Goal: Task Accomplishment & Management: Complete application form

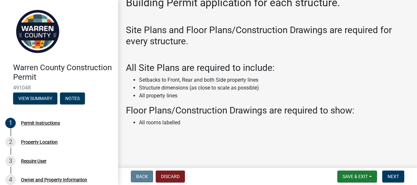
scroll to position [71, 0]
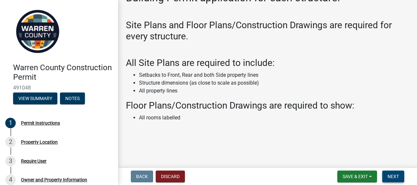
click at [390, 174] on span "Next" at bounding box center [393, 176] width 11 height 5
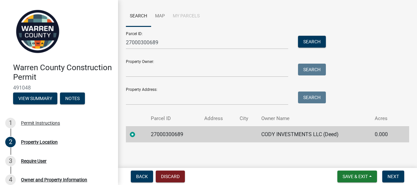
scroll to position [52, 0]
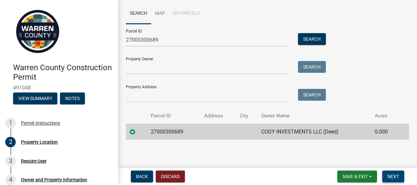
click at [394, 176] on span "Next" at bounding box center [393, 176] width 11 height 5
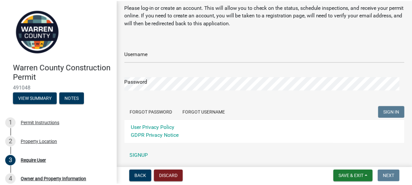
scroll to position [33, 0]
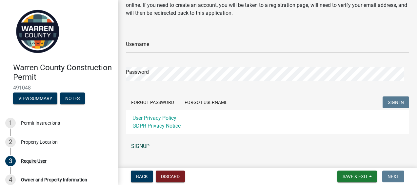
click at [149, 144] on link "SIGNUP" at bounding box center [267, 146] width 283 height 13
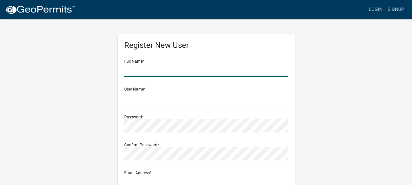
click at [150, 71] on input "text" at bounding box center [206, 69] width 164 height 13
type input "Cody Fulkerson"
type input "[EMAIL_ADDRESS][DOMAIN_NAME]"
type input "2050 E Main St"
type input "PO Box 9"
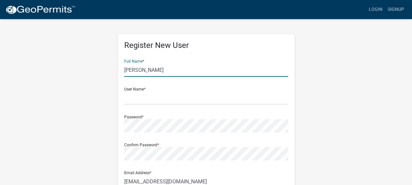
type input "LAMONI"
type input "IA"
type input "50140"
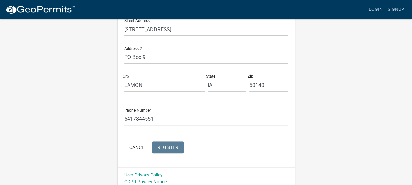
scroll to position [184, 0]
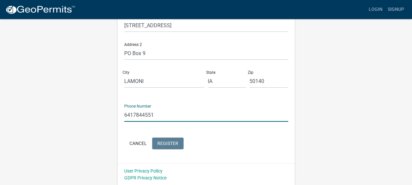
drag, startPoint x: 162, startPoint y: 112, endPoint x: 132, endPoint y: 114, distance: 30.6
click at [132, 114] on input "6417844551" at bounding box center [206, 114] width 164 height 13
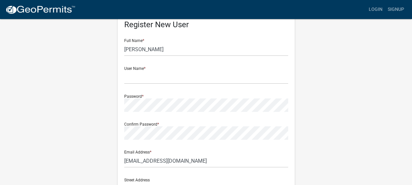
scroll to position [20, 0]
type input "6414144170"
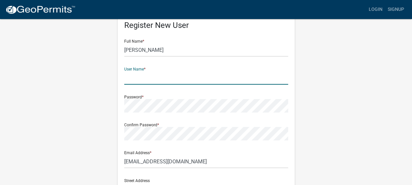
click at [148, 83] on input "text" at bounding box center [206, 77] width 164 height 13
type input "[EMAIL_ADDRESS][DOMAIN_NAME]"
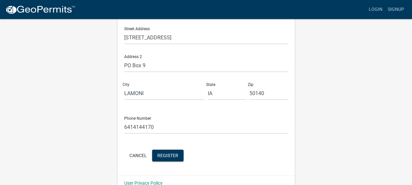
scroll to position [184, 0]
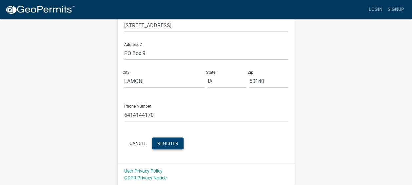
click at [179, 144] on button "Register" at bounding box center [167, 143] width 31 height 12
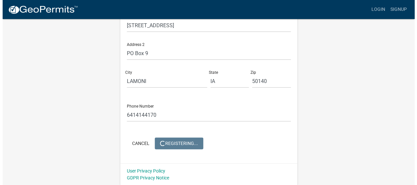
scroll to position [0, 0]
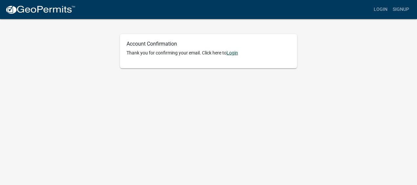
click at [233, 53] on link "Login" at bounding box center [232, 52] width 11 height 5
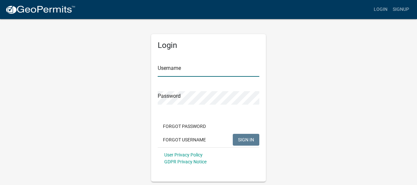
type input "[EMAIL_ADDRESS][DOMAIN_NAME]"
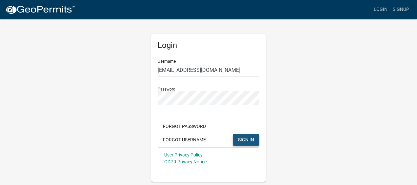
click at [244, 140] on span "SIGN IN" at bounding box center [246, 139] width 16 height 5
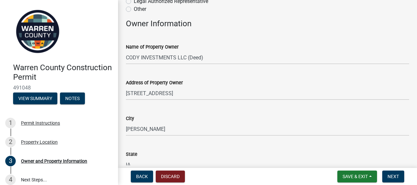
scroll to position [33, 0]
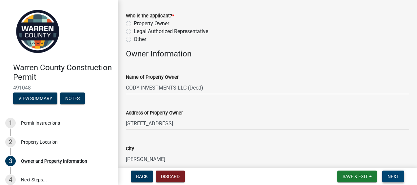
click at [390, 175] on span "Next" at bounding box center [393, 176] width 11 height 5
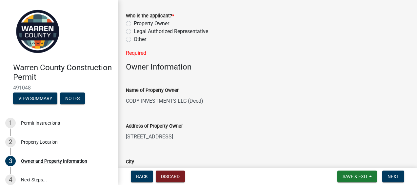
click at [134, 24] on label "Property Owner" at bounding box center [151, 24] width 35 height 8
click at [134, 24] on input "Property Owner" at bounding box center [136, 22] width 4 height 4
radio input "true"
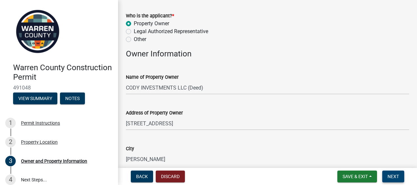
click at [390, 180] on button "Next" at bounding box center [393, 177] width 22 height 12
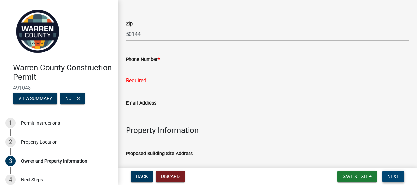
scroll to position [230, 0]
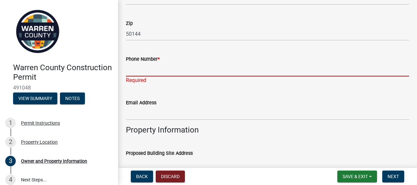
click at [132, 70] on input "Phone Number *" at bounding box center [267, 69] width 283 height 13
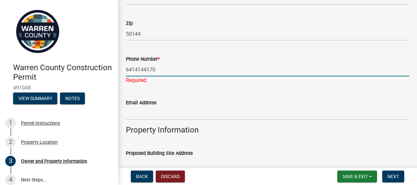
type input "6414144170"
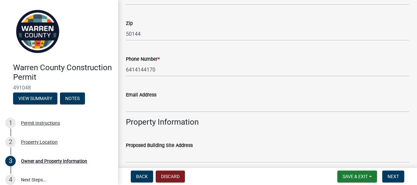
click at [121, 100] on div "Email Address" at bounding box center [267, 97] width 293 height 31
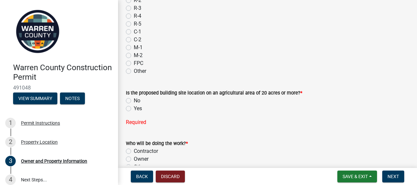
scroll to position [623, 0]
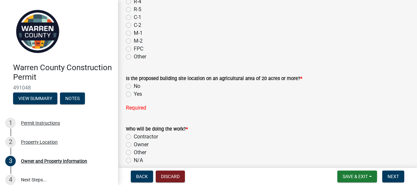
click at [134, 85] on label "No" at bounding box center [137, 86] width 7 height 8
click at [134, 85] on input "No" at bounding box center [136, 84] width 4 height 4
radio input "true"
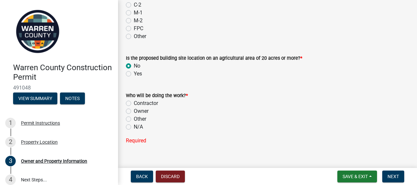
scroll to position [653, 0]
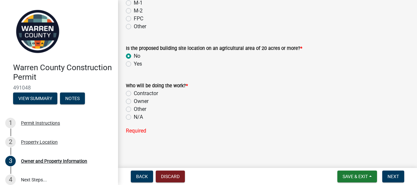
click at [134, 101] on label "Owner" at bounding box center [141, 101] width 15 height 8
click at [134, 101] on input "Owner" at bounding box center [136, 99] width 4 height 4
radio input "true"
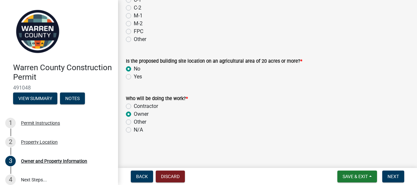
scroll to position [640, 0]
click at [396, 177] on span "Next" at bounding box center [393, 176] width 11 height 5
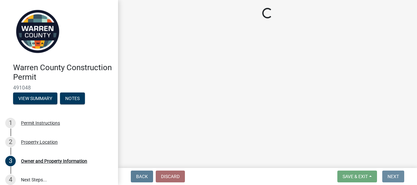
scroll to position [0, 0]
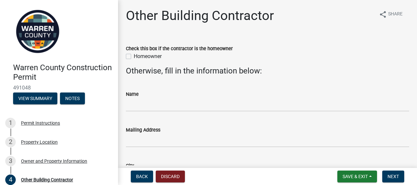
click at [134, 56] on label "Homeowner" at bounding box center [148, 56] width 28 height 8
click at [134, 56] on input "Homeowner" at bounding box center [136, 54] width 4 height 4
checkbox input "true"
click at [391, 176] on span "Next" at bounding box center [393, 176] width 11 height 5
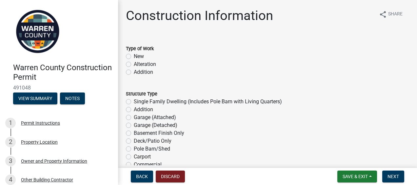
click at [134, 65] on label "Alteration" at bounding box center [145, 64] width 22 height 8
click at [134, 65] on input "Alteration" at bounding box center [136, 62] width 4 height 4
radio input "true"
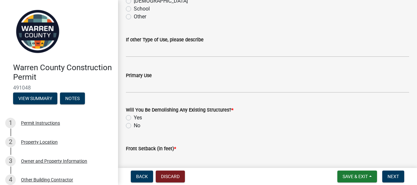
scroll to position [197, 0]
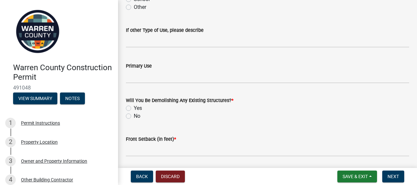
click at [134, 109] on label "Yes" at bounding box center [138, 108] width 8 height 8
click at [134, 109] on input "Yes" at bounding box center [136, 106] width 4 height 4
radio input "true"
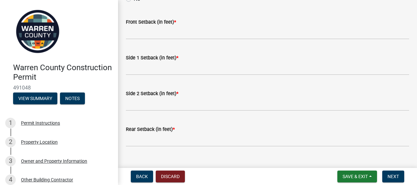
scroll to position [326, 0]
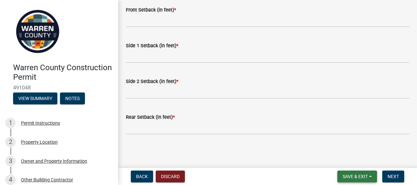
click at [346, 176] on span "Save & Exit" at bounding box center [355, 176] width 25 height 5
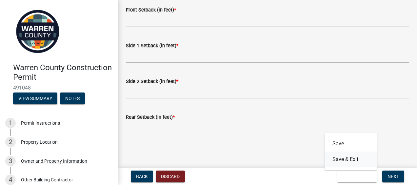
click at [349, 158] on button "Save & Exit" at bounding box center [351, 160] width 52 height 16
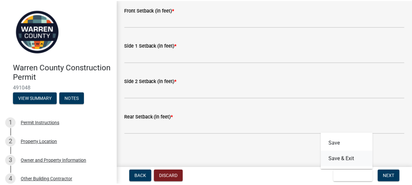
scroll to position [0, 0]
